Goal: Transaction & Acquisition: Download file/media

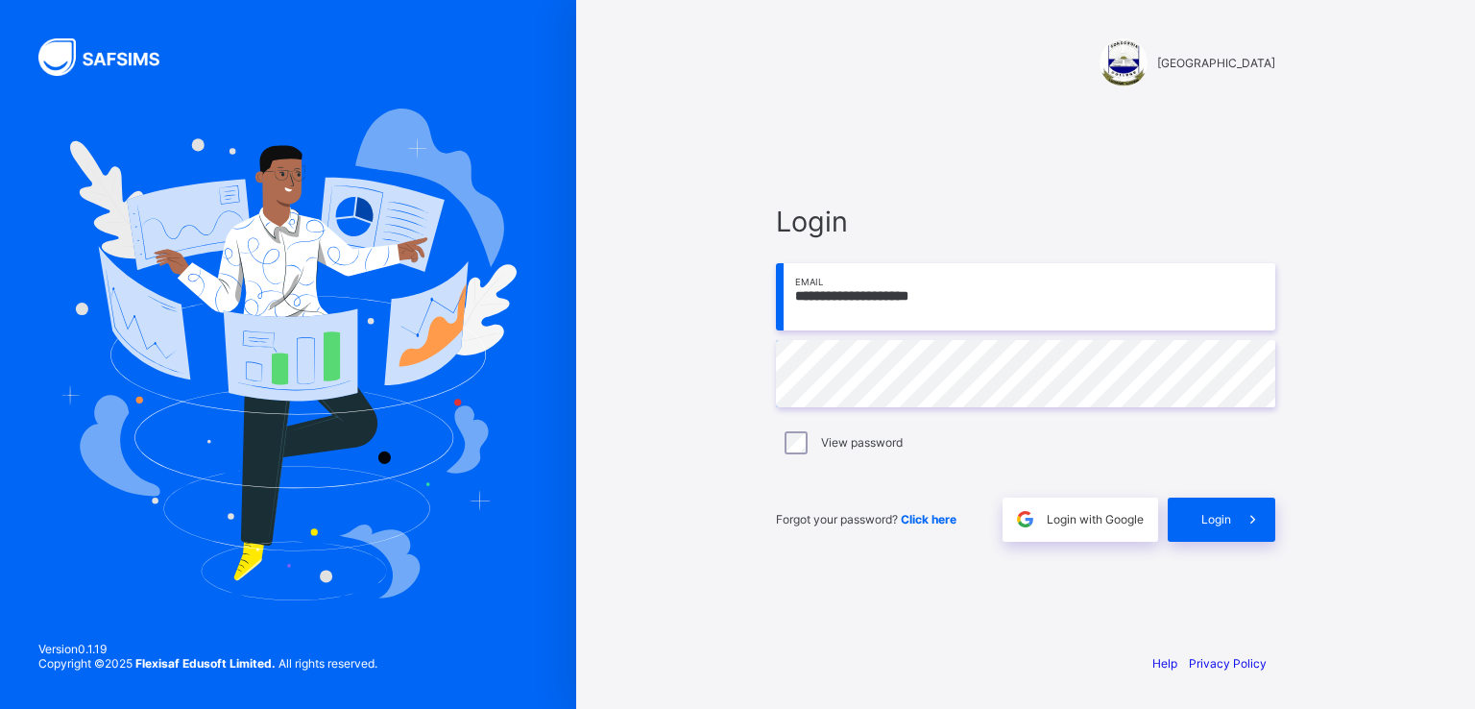
type input "**********"
click at [1218, 521] on span "Login" at bounding box center [1216, 519] width 30 height 14
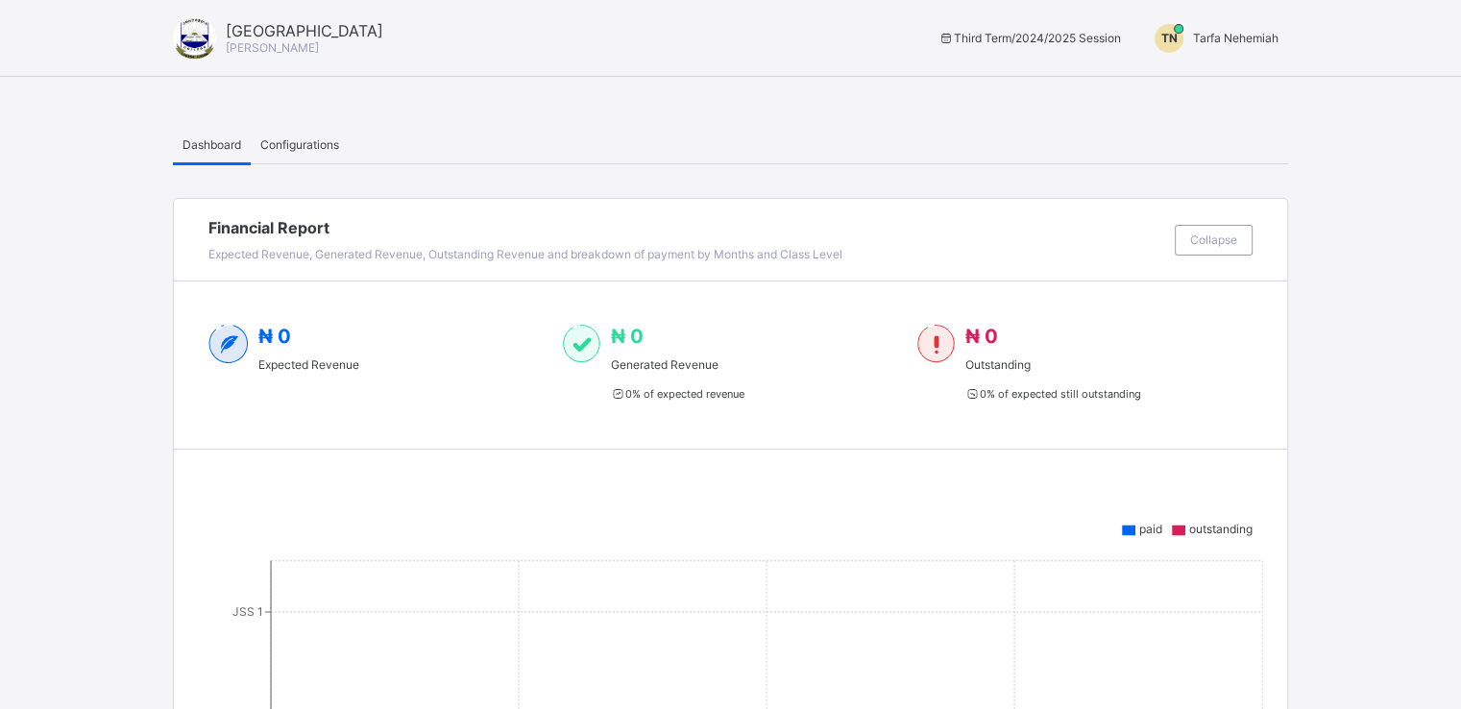
click at [1224, 36] on span "Tarfa Nehemiah" at bounding box center [1235, 38] width 85 height 14
click at [1211, 55] on span "Switch to Admin View" at bounding box center [1215, 45] width 146 height 20
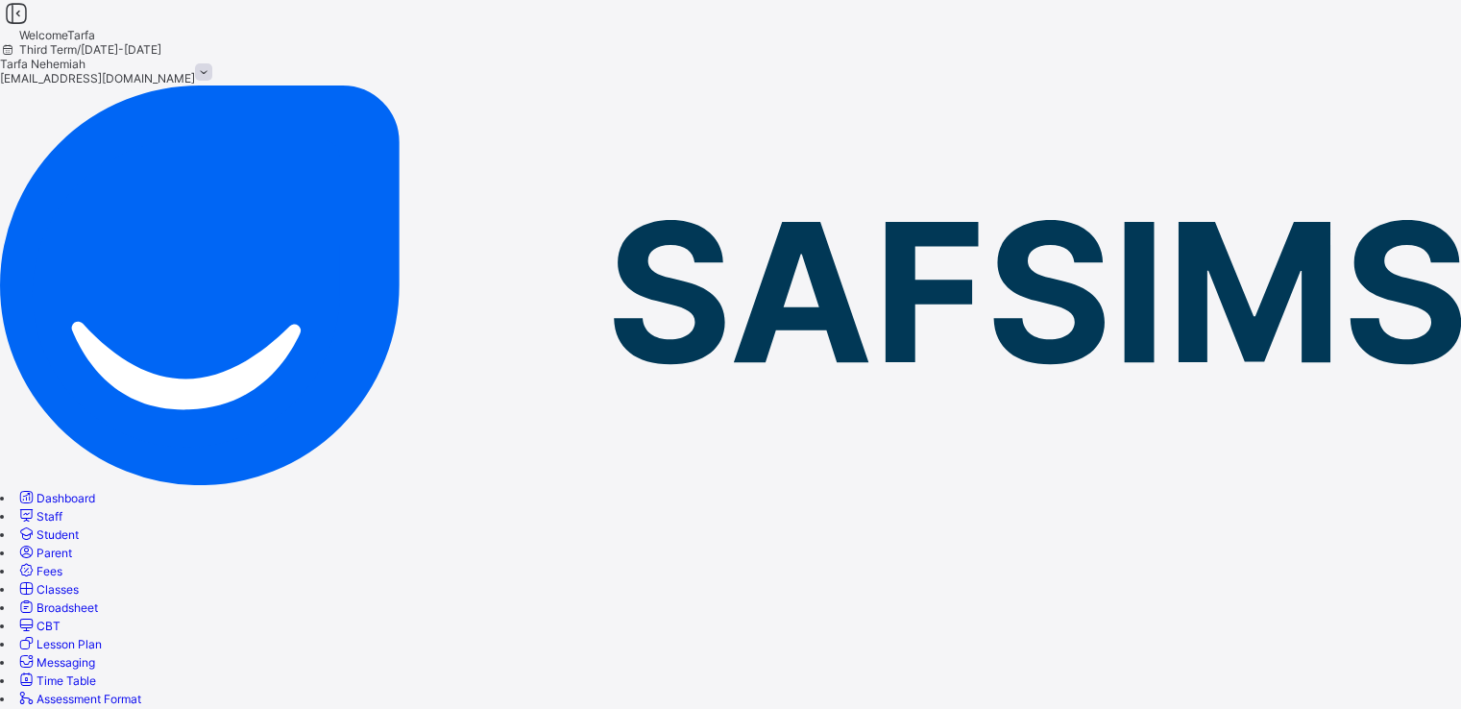
click at [79, 527] on span "Student" at bounding box center [57, 534] width 42 height 14
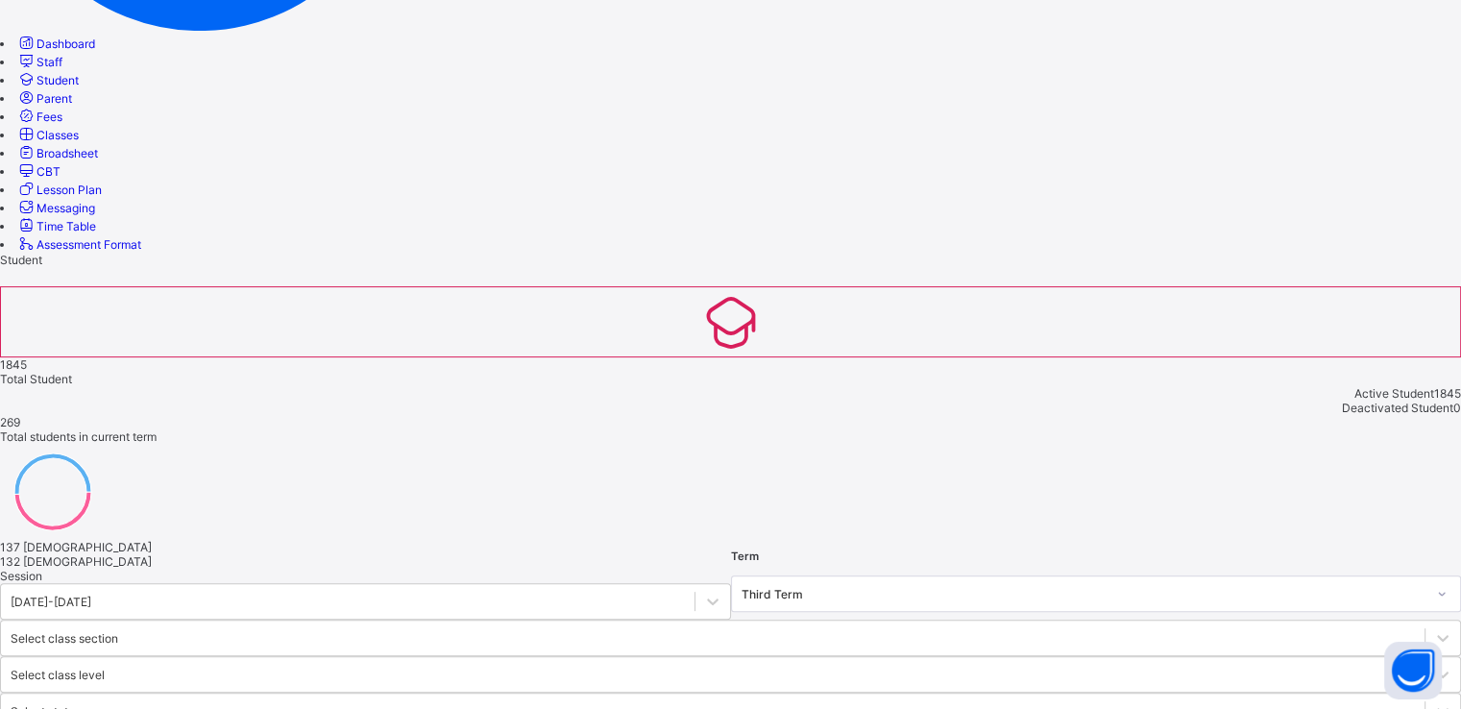
scroll to position [457, 0]
type input "******"
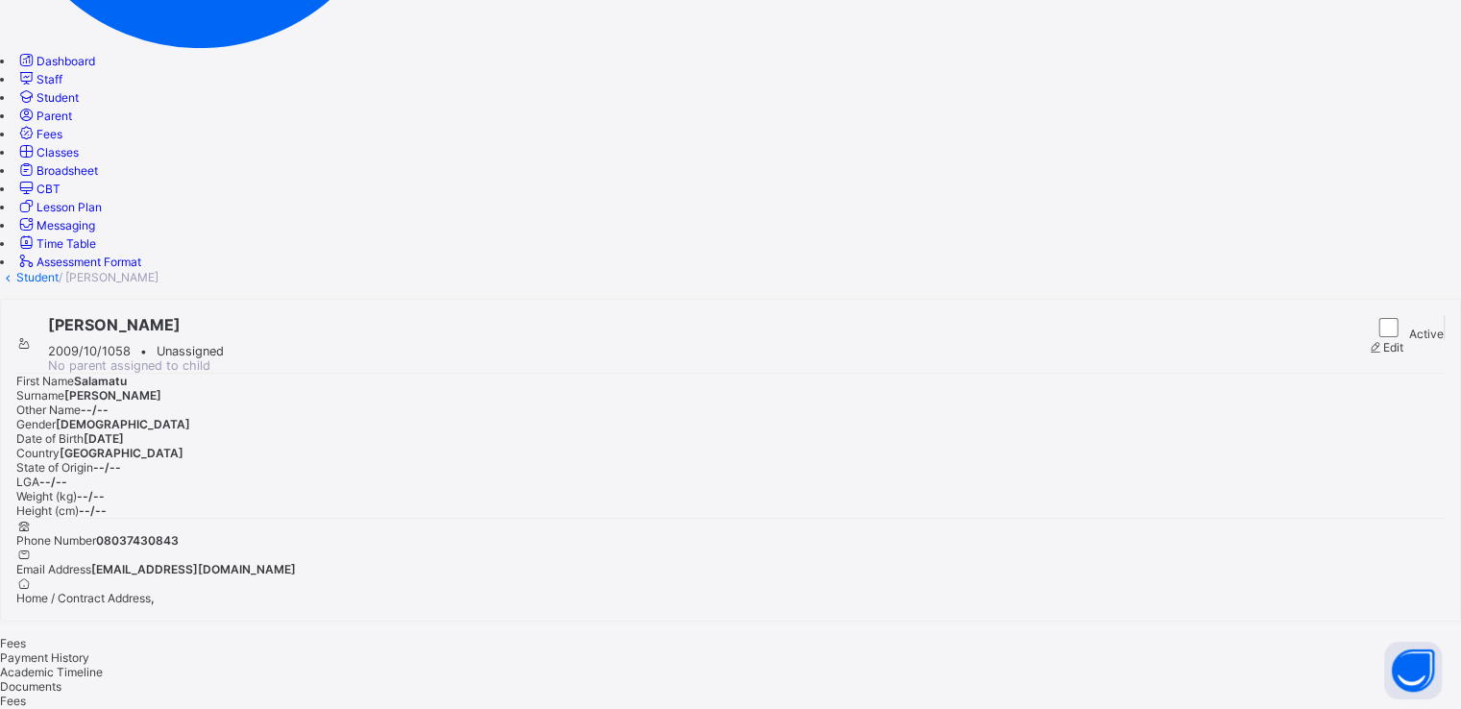
scroll to position [457, 0]
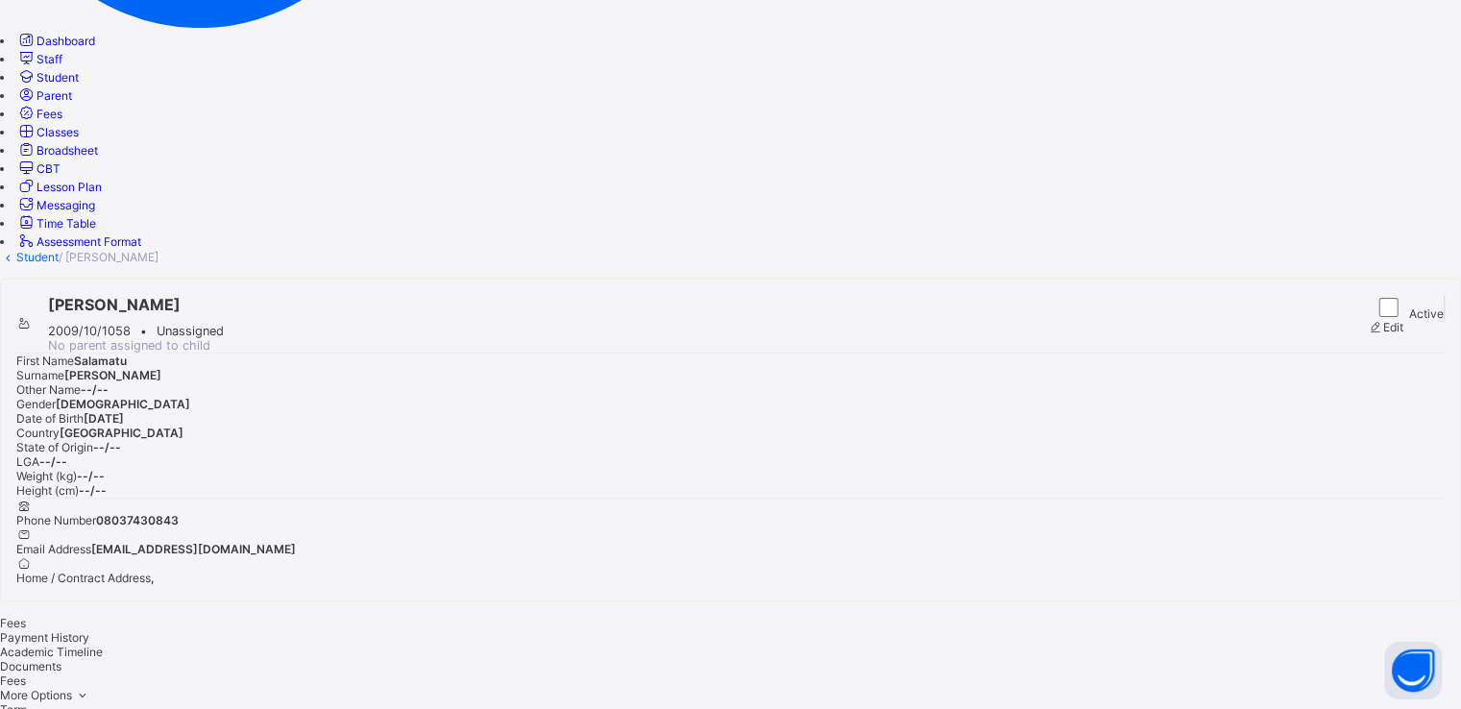
click at [1078, 279] on div "Salamatu Muhammed 2009/10/1058 • Unassigned No parent assigned to child Active …" at bounding box center [730, 440] width 1461 height 323
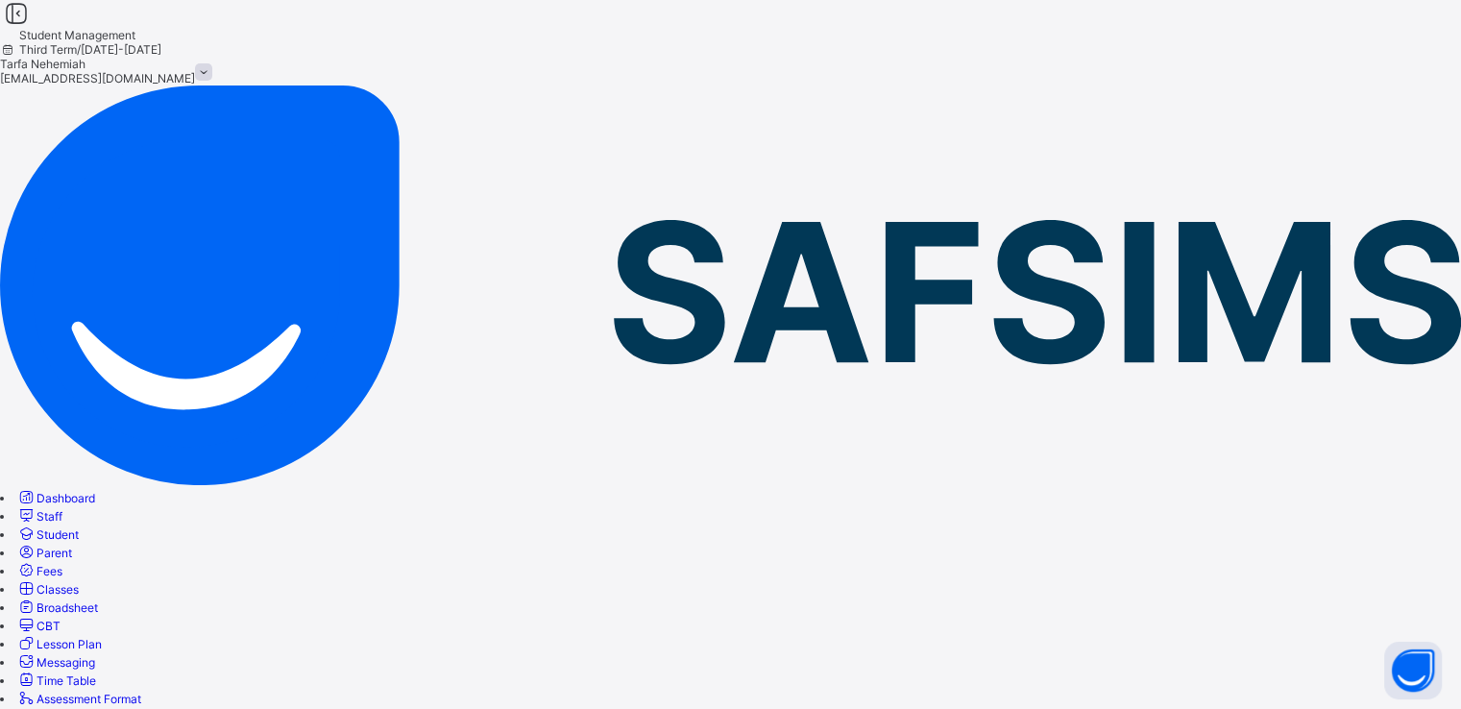
scroll to position [141, 0]
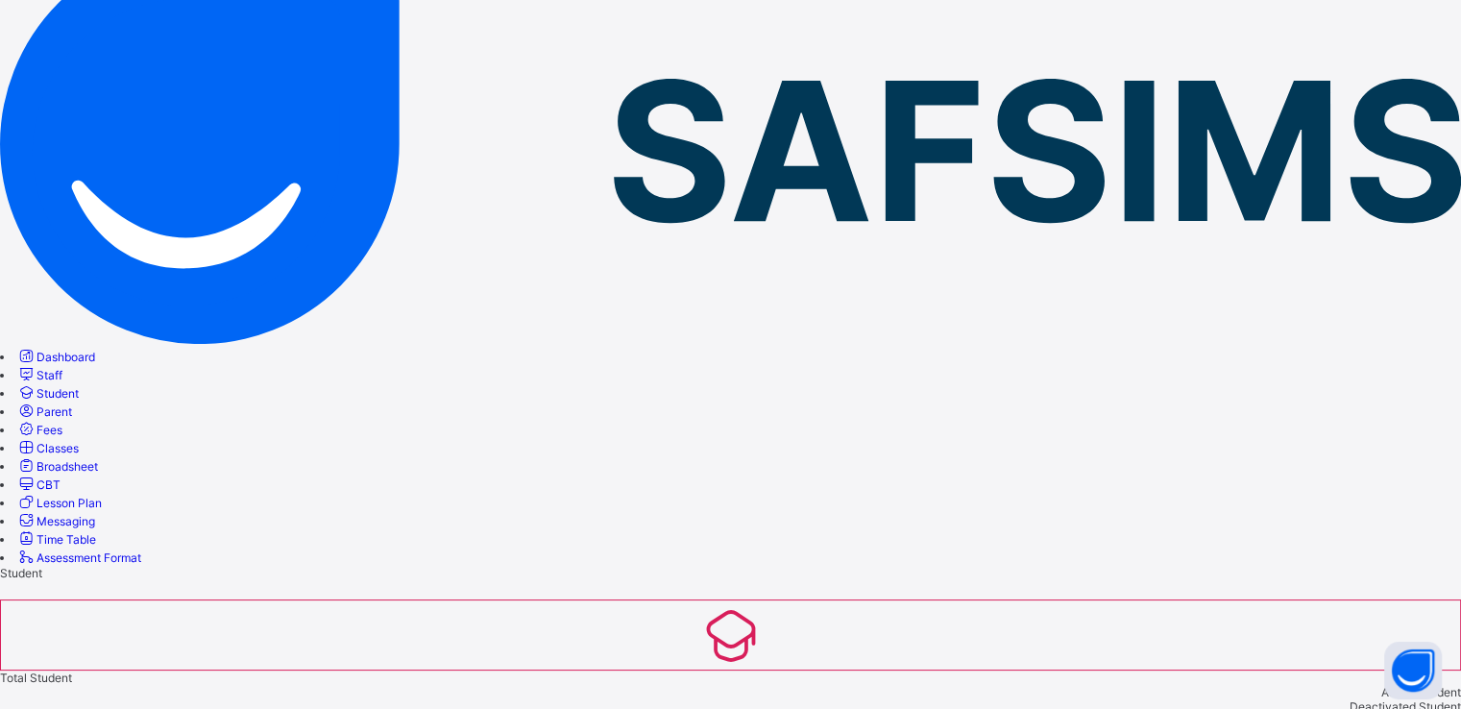
type input "********"
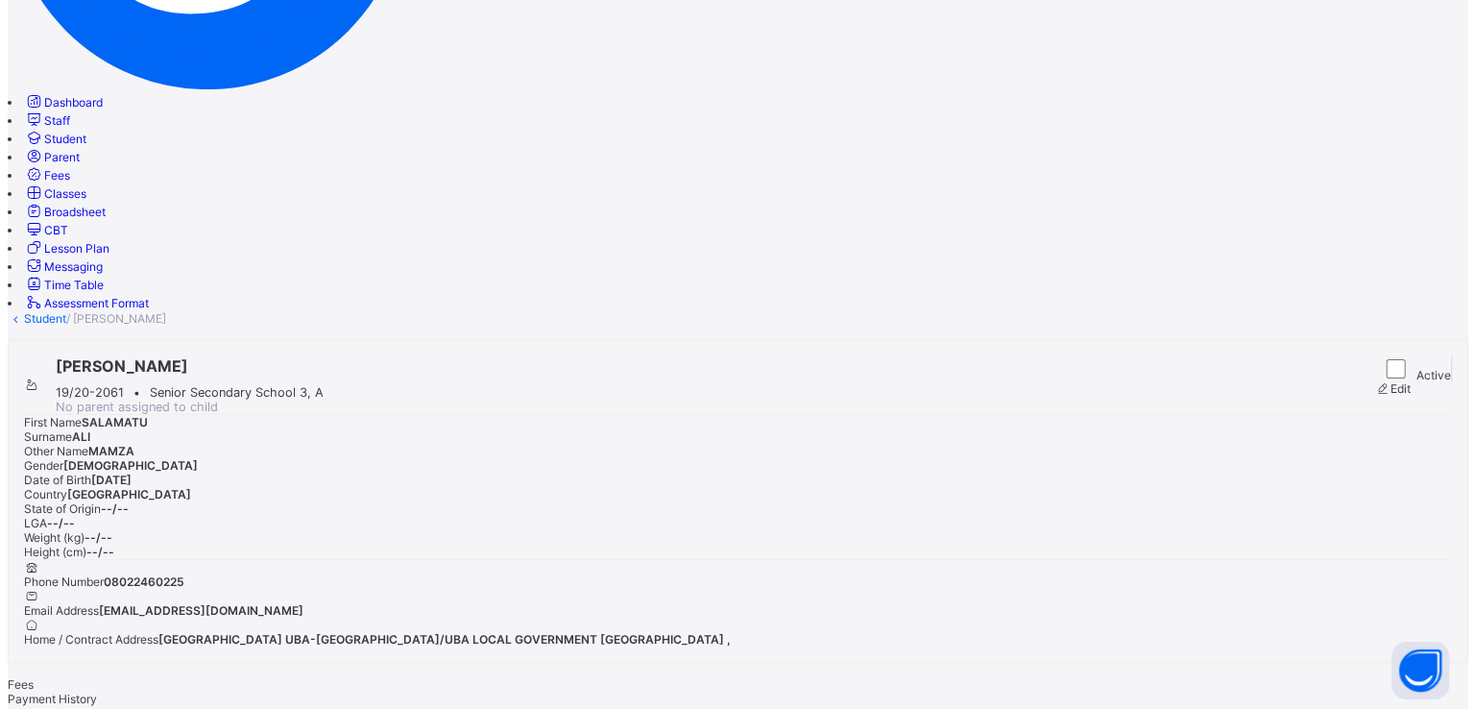
scroll to position [404, 0]
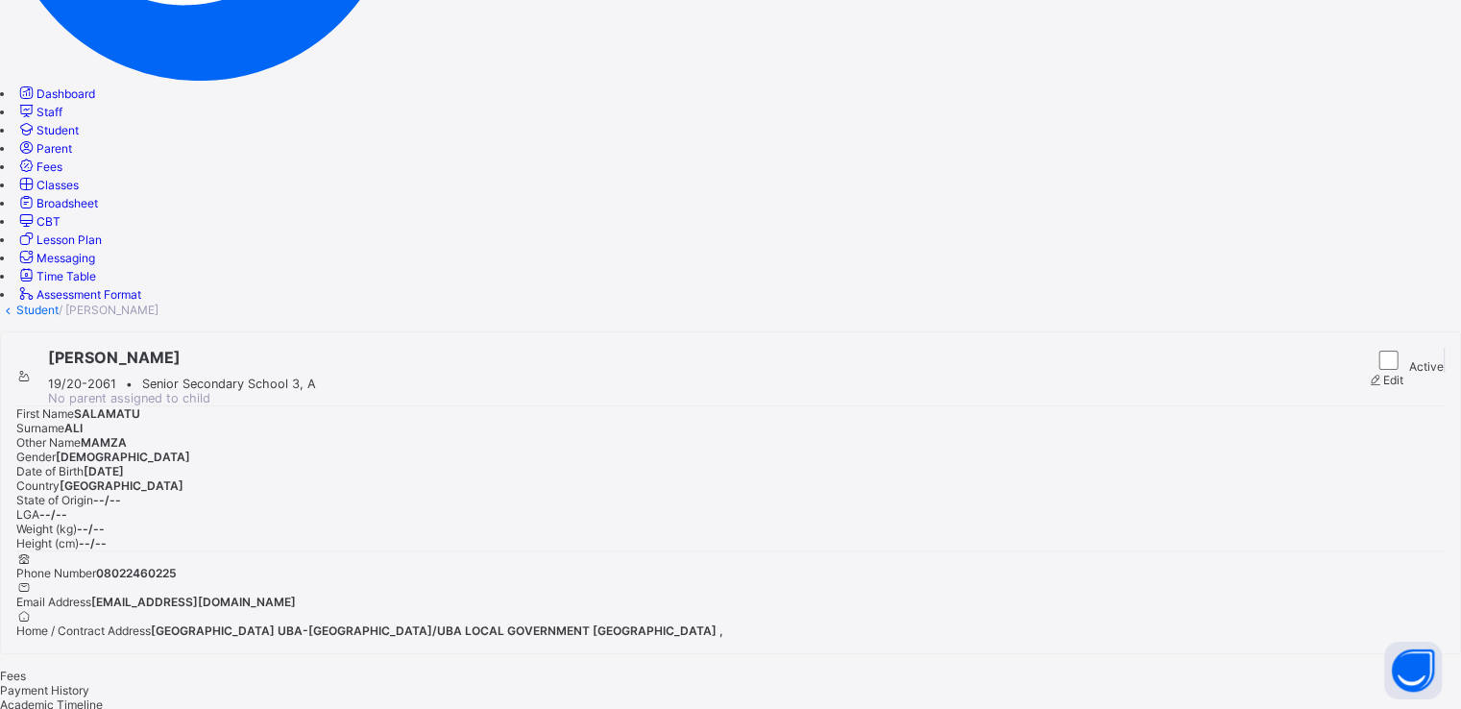
click at [103, 697] on span "Academic Timeline" at bounding box center [51, 704] width 103 height 14
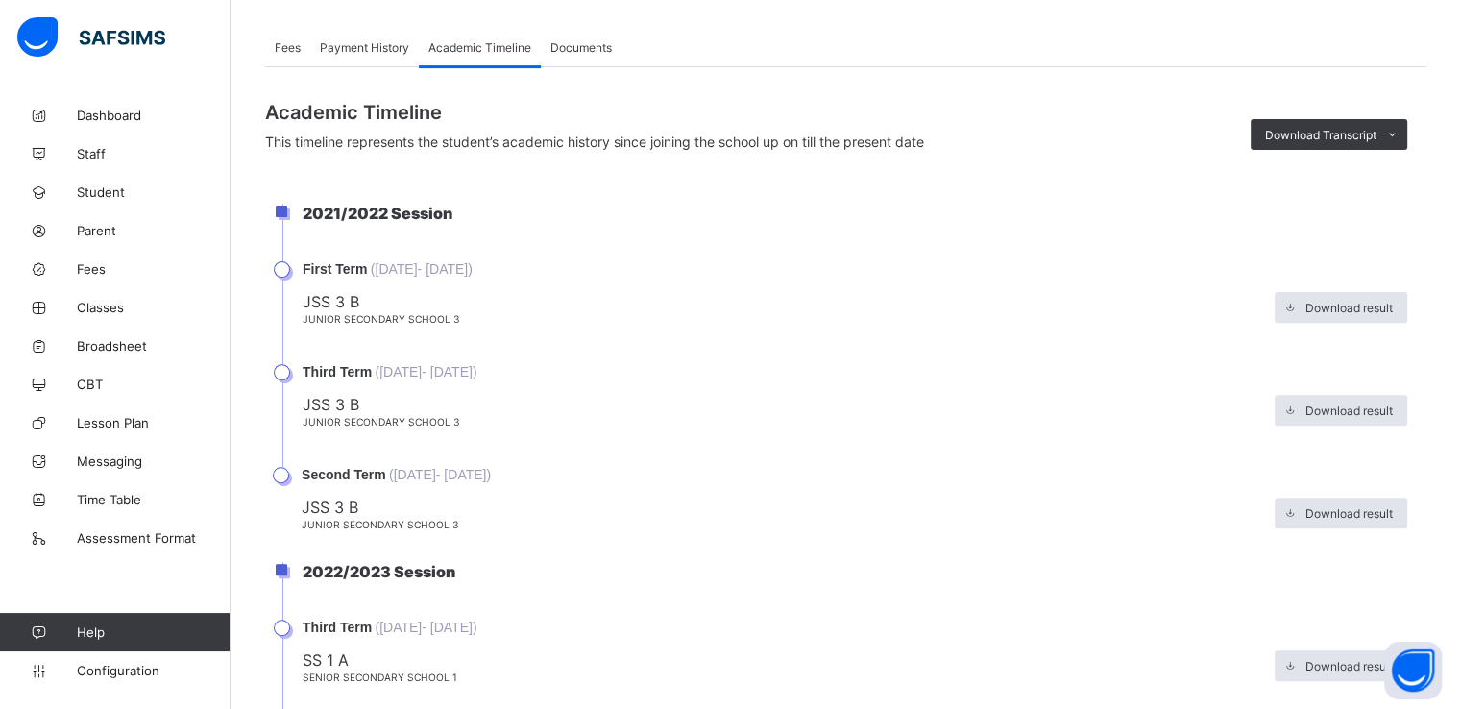
scroll to position [598, 0]
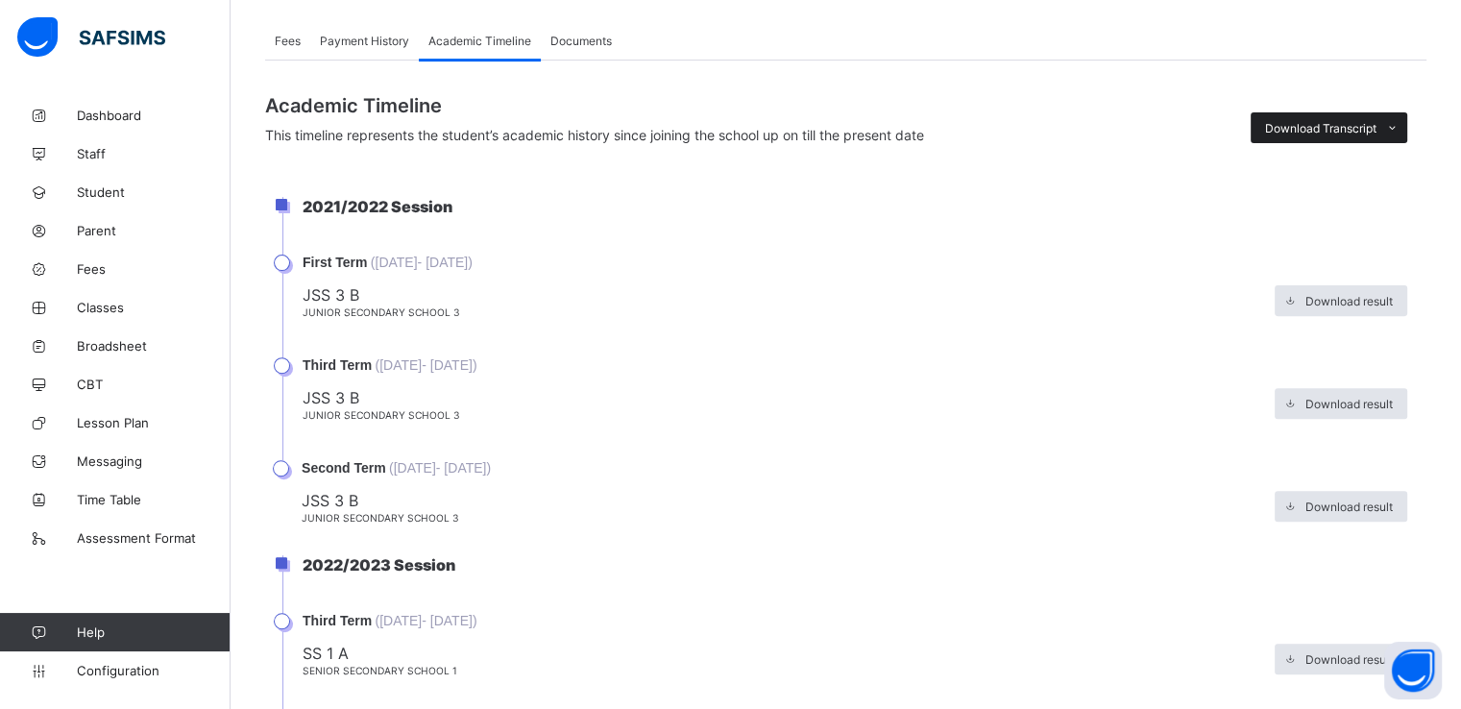
click at [1323, 121] on span "Download Transcript" at bounding box center [1320, 128] width 111 height 14
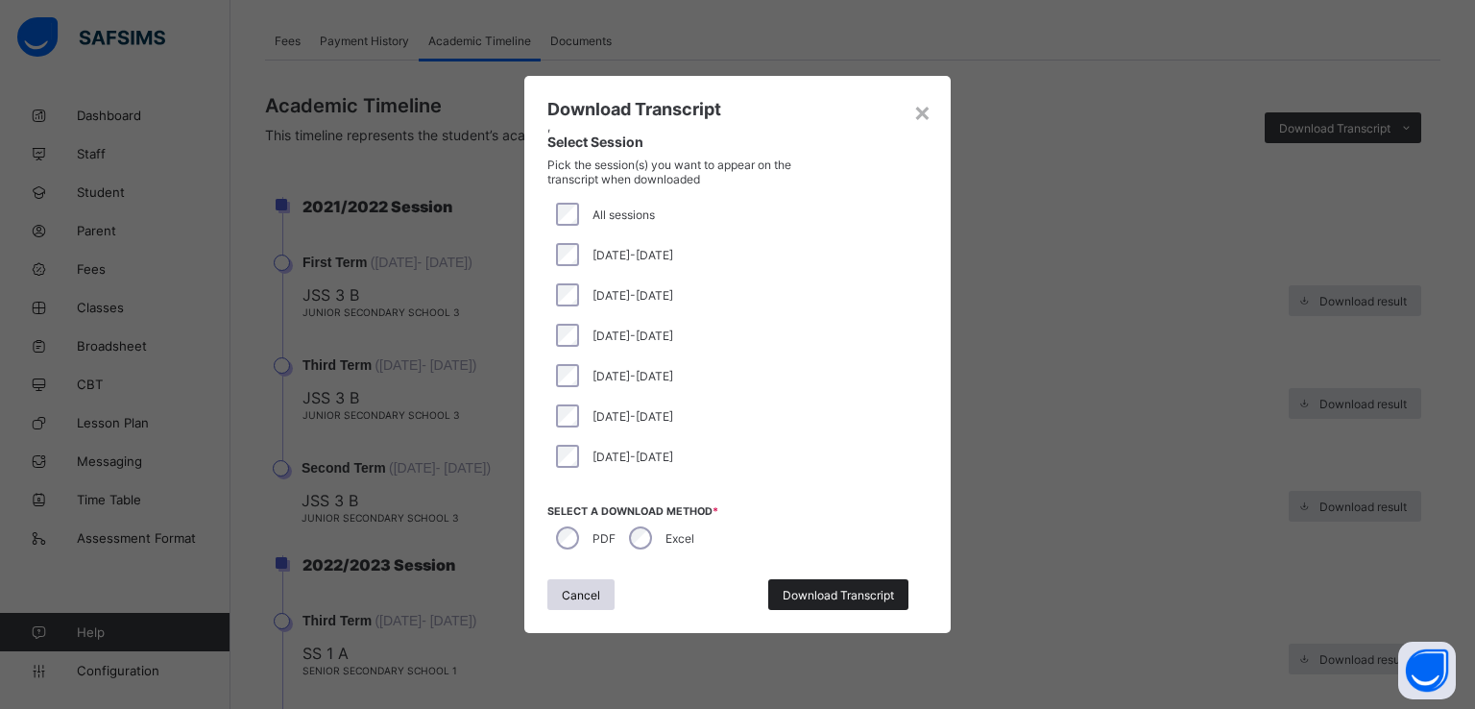
click at [838, 603] on div "Download Transcript" at bounding box center [838, 594] width 140 height 31
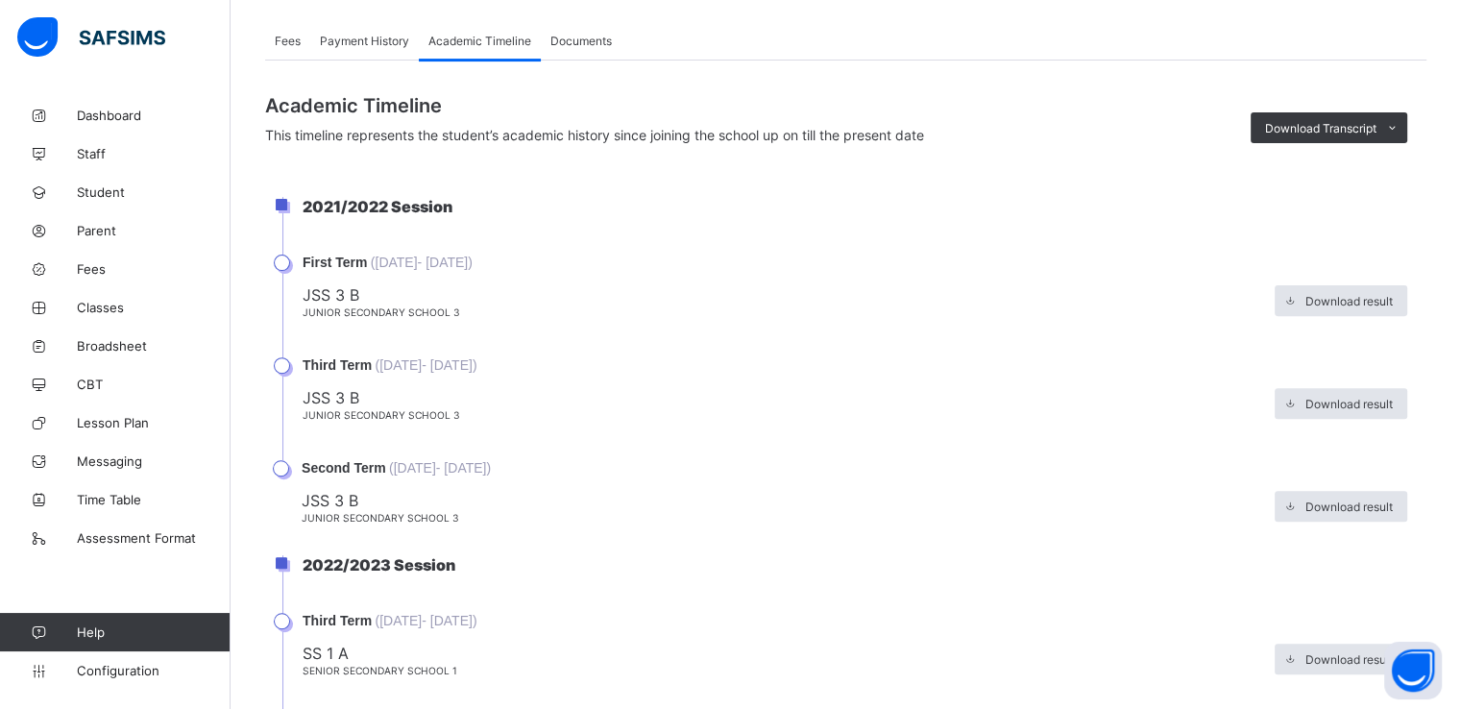
scroll to position [0, 0]
